Goal: Information Seeking & Learning: Learn about a topic

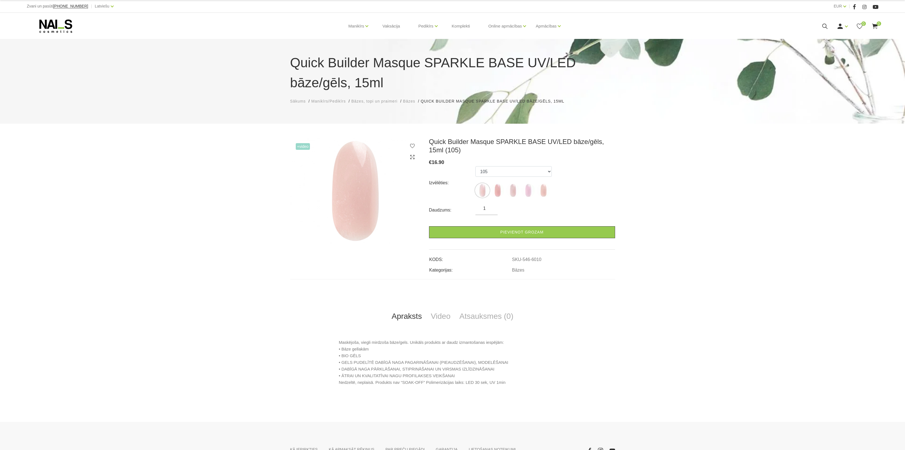
select select "6010"
click at [825, 24] on icon at bounding box center [825, 26] width 7 height 7
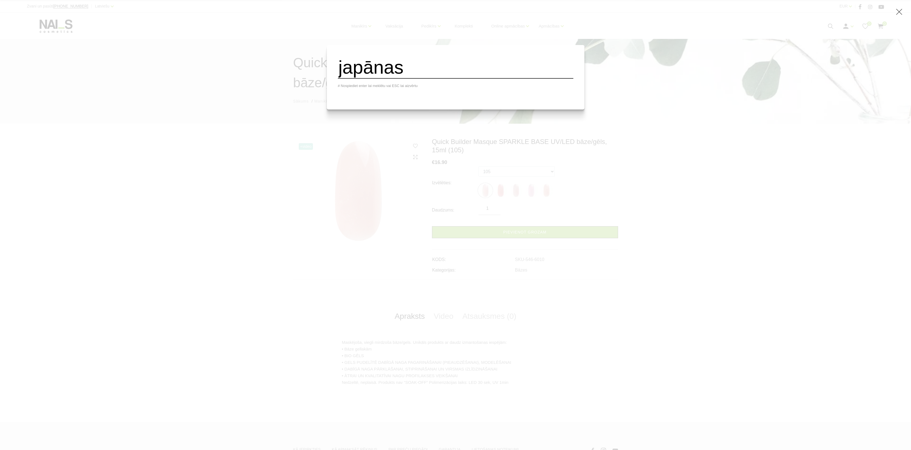
type input "japānas"
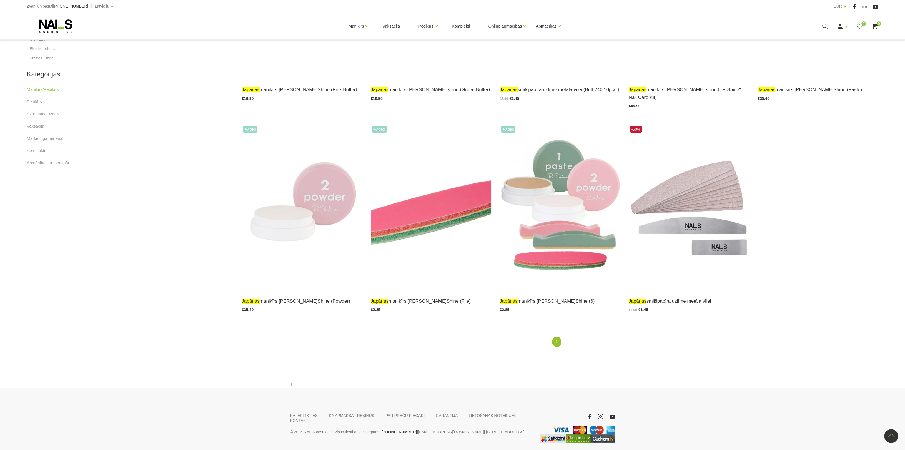
scroll to position [279, 0]
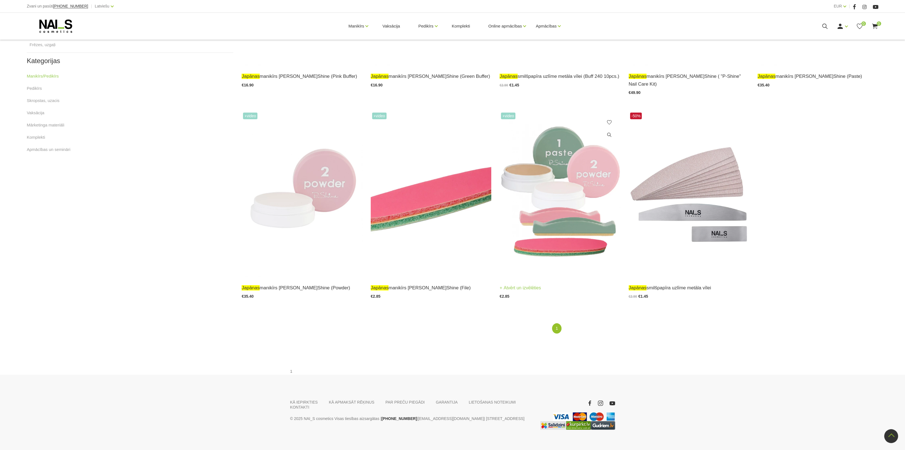
click at [593, 169] on img at bounding box center [560, 194] width 121 height 166
